Goal: Task Accomplishment & Management: Complete application form

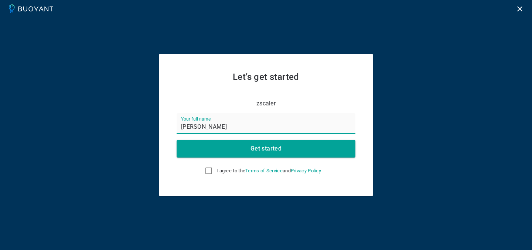
type input "[PERSON_NAME]"
click at [223, 172] on span "I agree to the Terms of Service and Privacy Policy" at bounding box center [268, 171] width 105 height 6
click at [213, 172] on input "I agree to the Terms of Service and Privacy Policy" at bounding box center [208, 170] width 9 height 9
checkbox input "true"
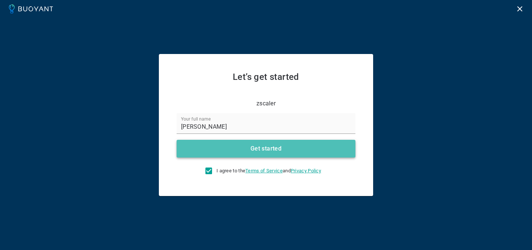
click at [314, 148] on button "Get started" at bounding box center [266, 149] width 179 height 18
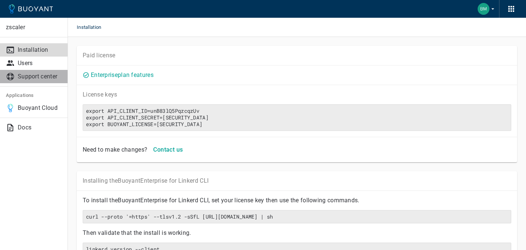
click at [37, 75] on p "Support center" at bounding box center [40, 76] width 44 height 7
click at [509, 9] on icon "button" at bounding box center [512, 9] width 6 height 6
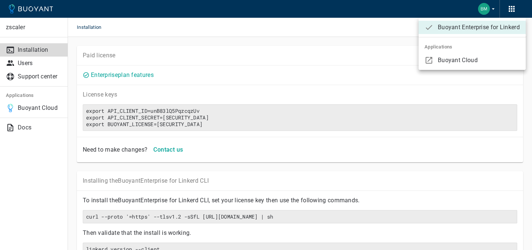
click at [61, 73] on div at bounding box center [266, 125] width 532 height 250
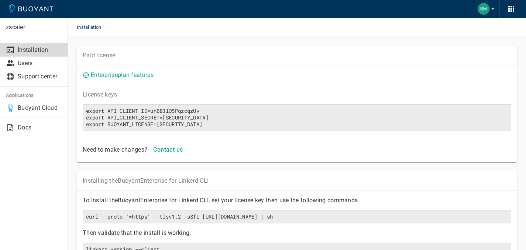
click at [26, 61] on p "Users" at bounding box center [40, 62] width 44 height 7
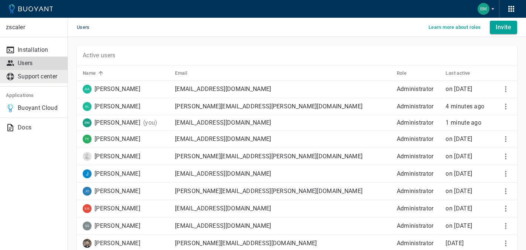
click at [57, 80] on link "Support center" at bounding box center [34, 76] width 68 height 13
click at [53, 110] on p "Buoyant Cloud" at bounding box center [40, 107] width 44 height 7
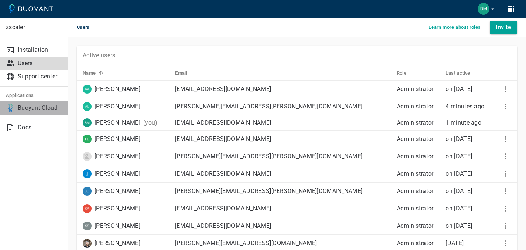
click at [50, 109] on p "Buoyant Cloud" at bounding box center [40, 107] width 44 height 7
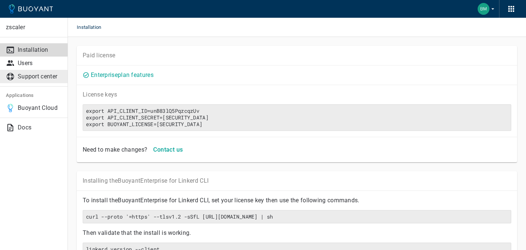
click at [37, 80] on link "Support center" at bounding box center [34, 76] width 68 height 13
